Goal: Contribute content: Add original content to the website for others to see

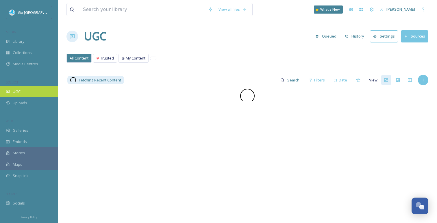
click at [32, 97] on div "UGC" at bounding box center [29, 91] width 58 height 11
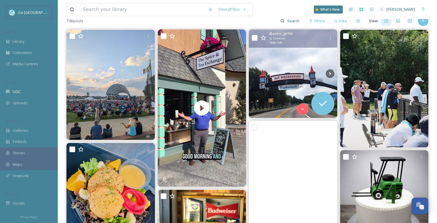
scroll to position [23, 0]
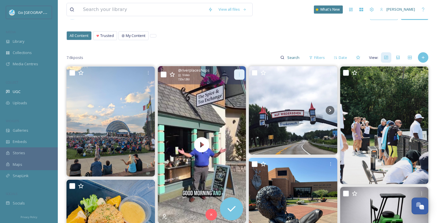
click at [241, 70] on div at bounding box center [239, 74] width 10 height 10
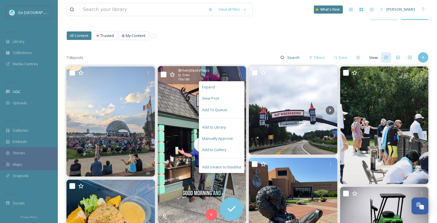
click at [219, 147] on span "Add to Gallery" at bounding box center [214, 149] width 24 height 5
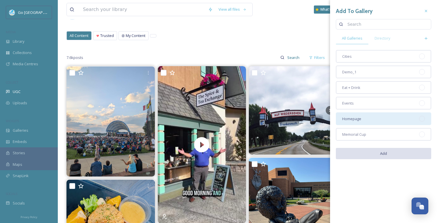
click at [373, 121] on div "Homepage" at bounding box center [383, 118] width 95 height 13
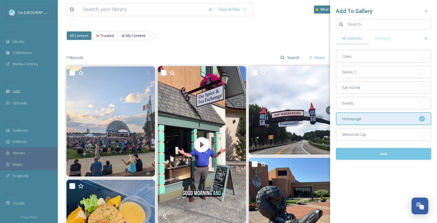
click at [401, 154] on button "Add" at bounding box center [383, 154] width 95 height 12
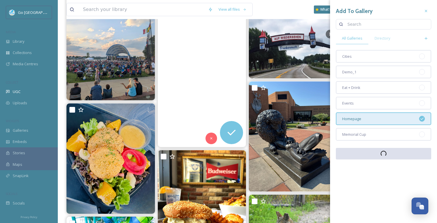
scroll to position [102, 0]
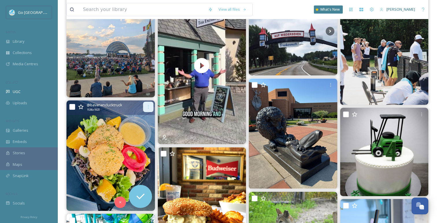
click at [147, 107] on icon at bounding box center [148, 107] width 5 height 5
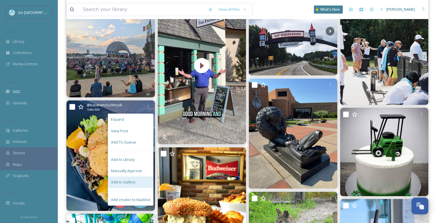
click at [133, 183] on span "Add to Gallery" at bounding box center [123, 181] width 24 height 5
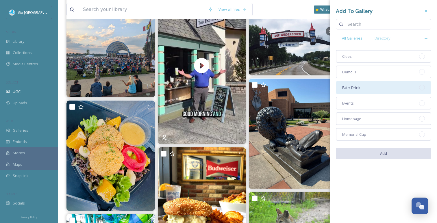
click at [385, 88] on div "Eat + Drink" at bounding box center [383, 87] width 95 height 13
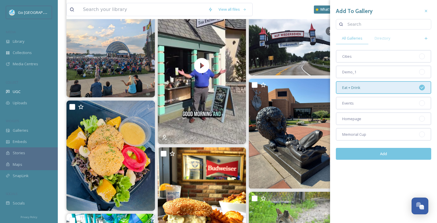
click at [390, 153] on button "Add" at bounding box center [383, 154] width 95 height 12
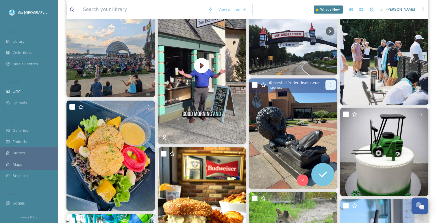
click at [329, 86] on icon at bounding box center [330, 85] width 5 height 5
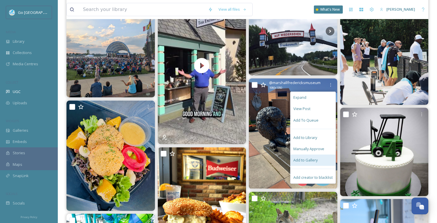
click at [317, 162] on div "Add to Gallery" at bounding box center [312, 160] width 45 height 11
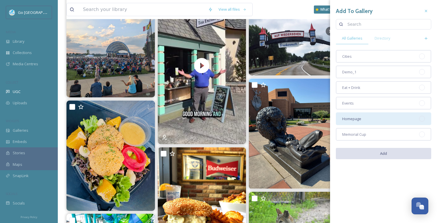
click at [379, 121] on div "Homepage" at bounding box center [383, 118] width 95 height 13
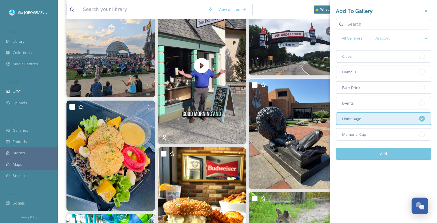
click at [386, 153] on button "Add" at bounding box center [383, 154] width 95 height 12
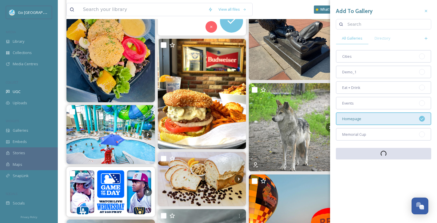
scroll to position [210, 0]
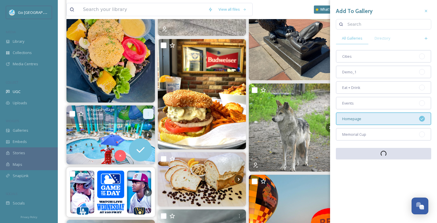
click at [149, 114] on icon at bounding box center [148, 114] width 5 height 5
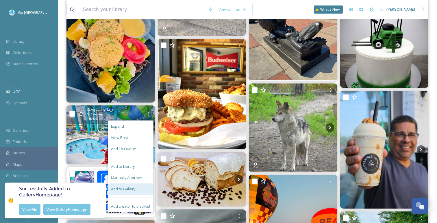
click at [145, 187] on div "Add to Gallery" at bounding box center [130, 189] width 45 height 11
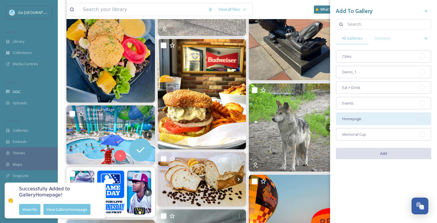
click at [383, 120] on div "Homepage" at bounding box center [383, 118] width 95 height 13
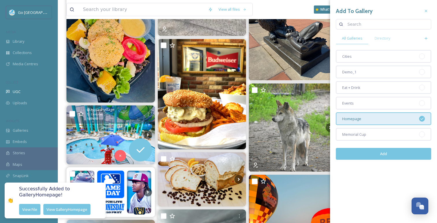
click at [391, 157] on button "Add" at bounding box center [383, 154] width 95 height 12
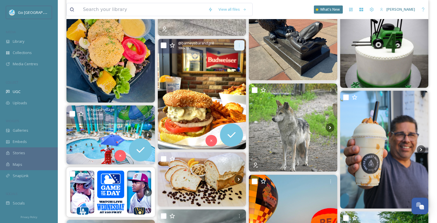
click at [242, 47] on div at bounding box center [239, 45] width 10 height 10
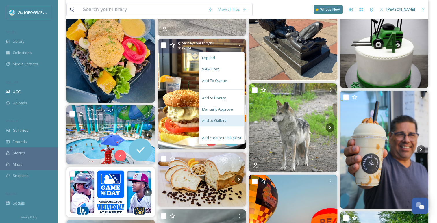
click at [235, 122] on div "Add to Gallery" at bounding box center [221, 120] width 45 height 11
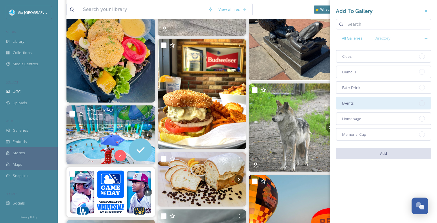
click at [369, 102] on div "Events" at bounding box center [383, 103] width 95 height 13
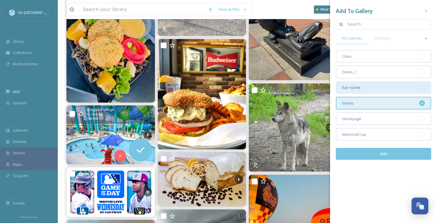
click at [365, 92] on div "Eat + Drink" at bounding box center [383, 87] width 95 height 13
click at [384, 101] on div "Events" at bounding box center [383, 103] width 95 height 13
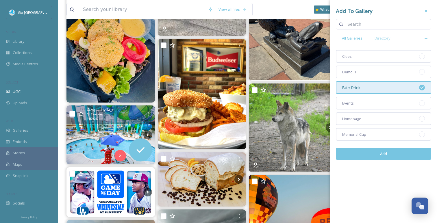
click at [380, 151] on button "Add" at bounding box center [383, 154] width 95 height 12
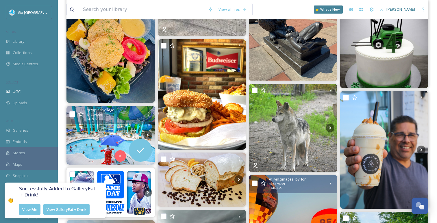
scroll to position [209, 0]
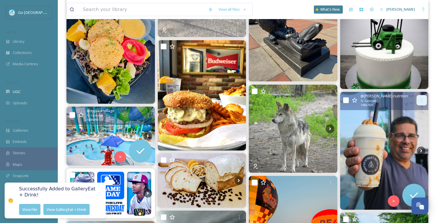
click at [422, 99] on icon at bounding box center [421, 100] width 5 height 5
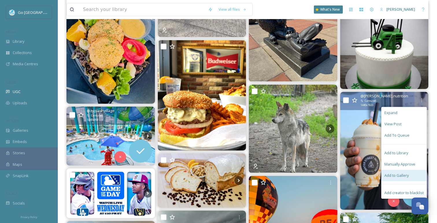
click at [395, 175] on span "Add to Gallery" at bounding box center [396, 175] width 24 height 5
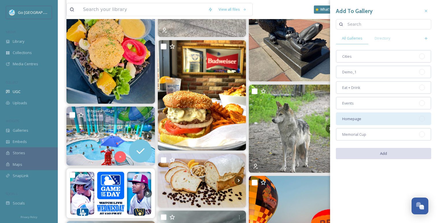
click at [377, 119] on div "Homepage" at bounding box center [383, 118] width 95 height 13
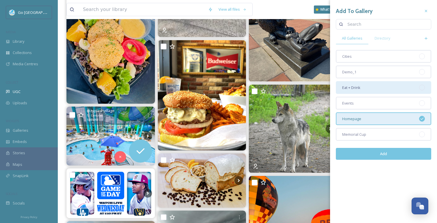
click at [377, 88] on div "Eat + Drink" at bounding box center [383, 87] width 95 height 13
click at [406, 153] on button "Add" at bounding box center [383, 154] width 95 height 12
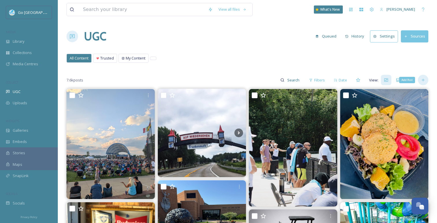
click at [422, 79] on icon at bounding box center [423, 80] width 5 height 5
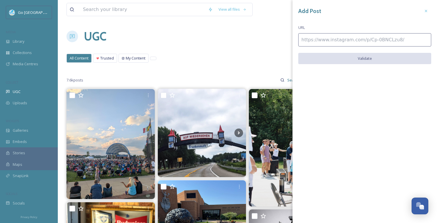
click at [355, 38] on input at bounding box center [364, 39] width 133 height 13
paste input "https://www.instagram.com/p/DNV9EO3Pls2/"
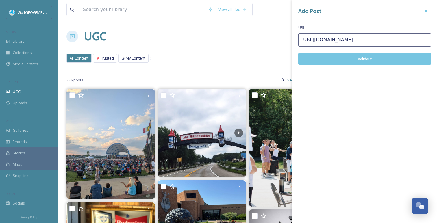
type input "https://www.instagram.com/p/DNV9EO3Pls2/"
click at [370, 60] on button "Validate" at bounding box center [364, 59] width 133 height 12
click at [369, 58] on button "Add Post" at bounding box center [364, 59] width 133 height 12
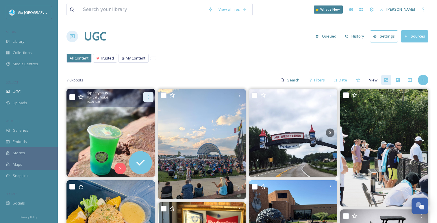
click at [147, 94] on div at bounding box center [148, 97] width 10 height 10
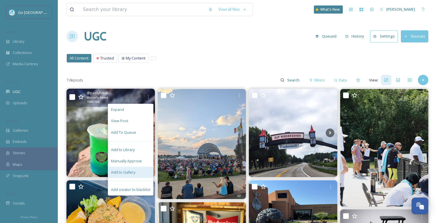
click at [131, 172] on span "Add to Gallery" at bounding box center [123, 172] width 24 height 5
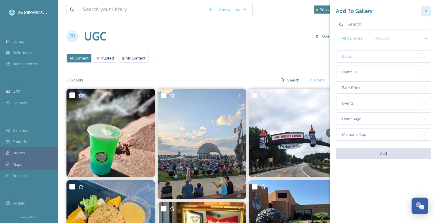
click at [428, 11] on div at bounding box center [426, 11] width 10 height 10
